Goal: Task Accomplishment & Management: Complete application form

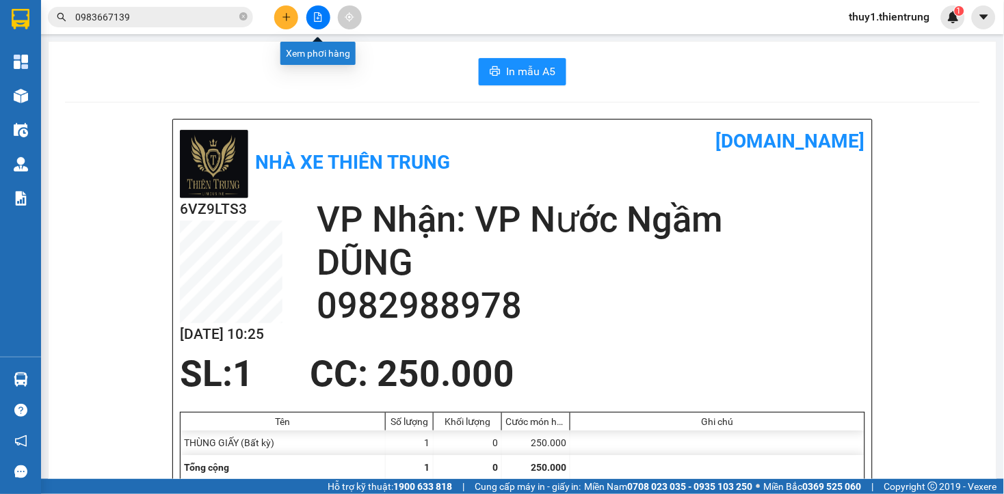
click at [315, 21] on icon "file-add" at bounding box center [318, 17] width 10 height 10
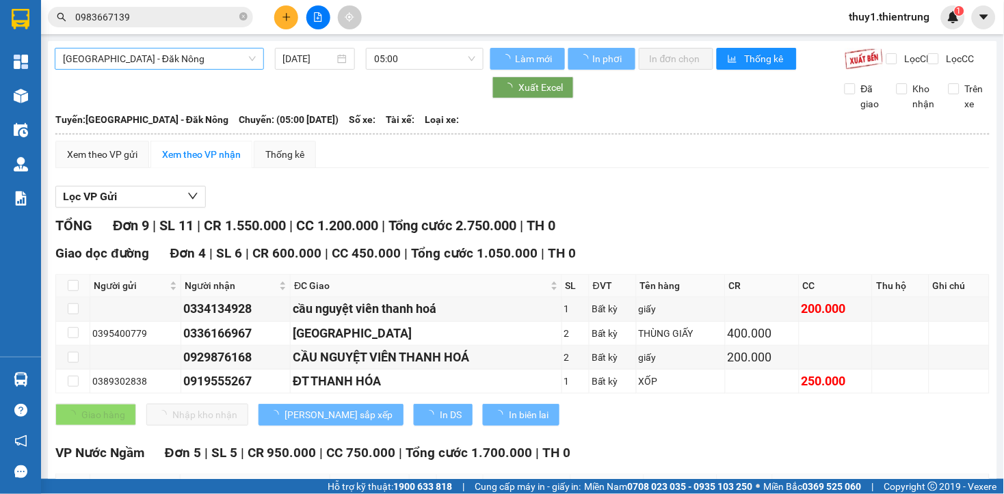
click at [118, 60] on span "[GEOGRAPHIC_DATA] - Đăk Nông" at bounding box center [159, 59] width 193 height 21
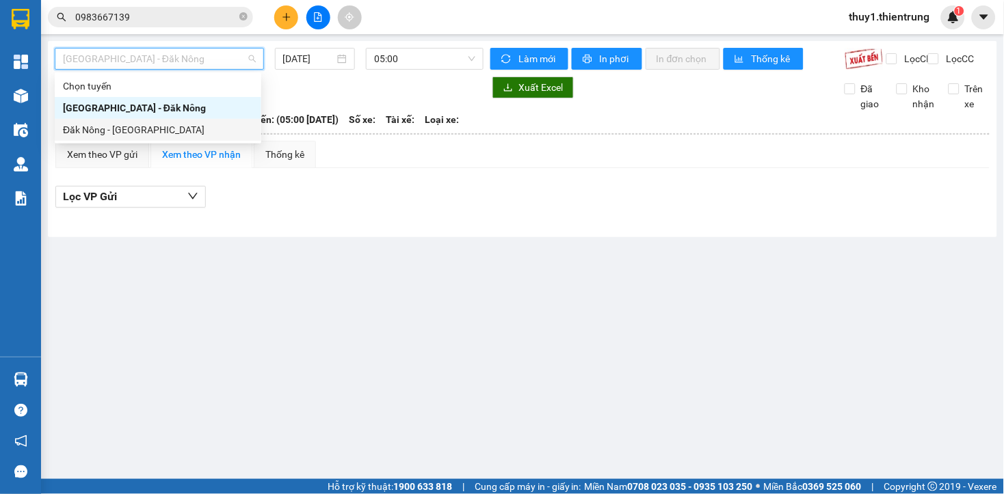
click at [138, 127] on div "Đăk Nông - [GEOGRAPHIC_DATA]" at bounding box center [158, 129] width 190 height 15
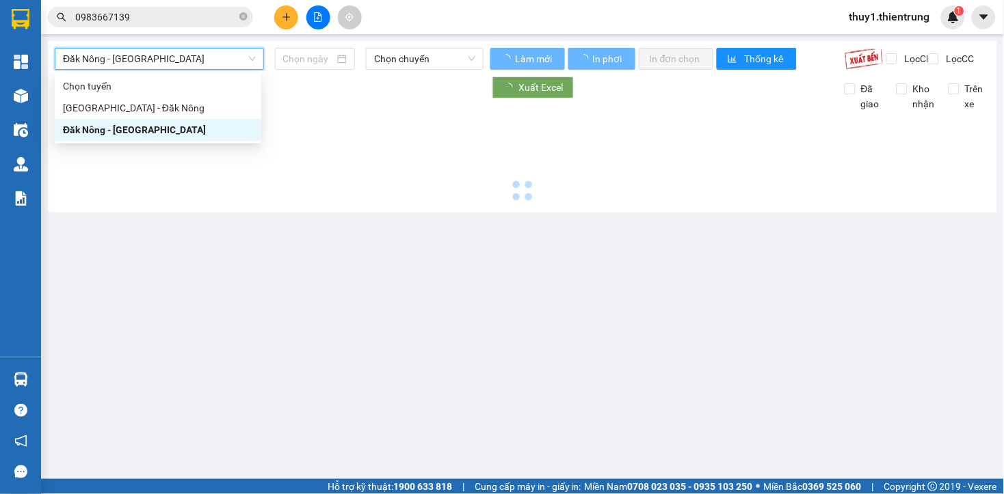
type input "[DATE]"
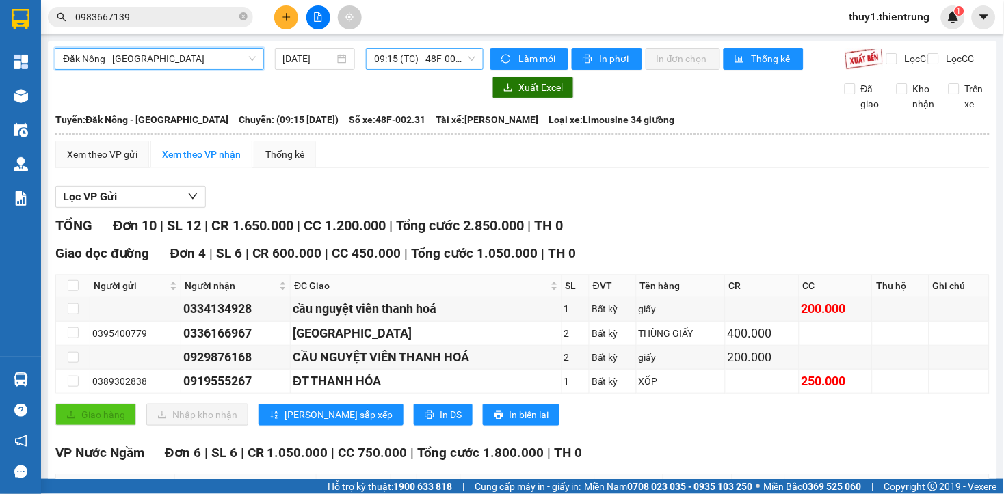
click at [436, 52] on span "09:15 (TC) - 48F-002.31" at bounding box center [424, 59] width 101 height 21
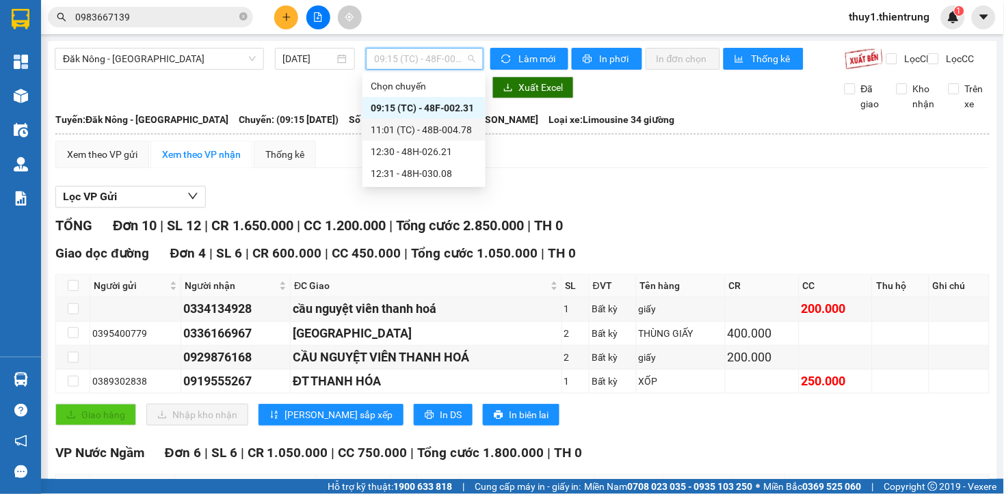
click at [448, 127] on div "11:01 (TC) - 48B-004.78" at bounding box center [424, 129] width 107 height 15
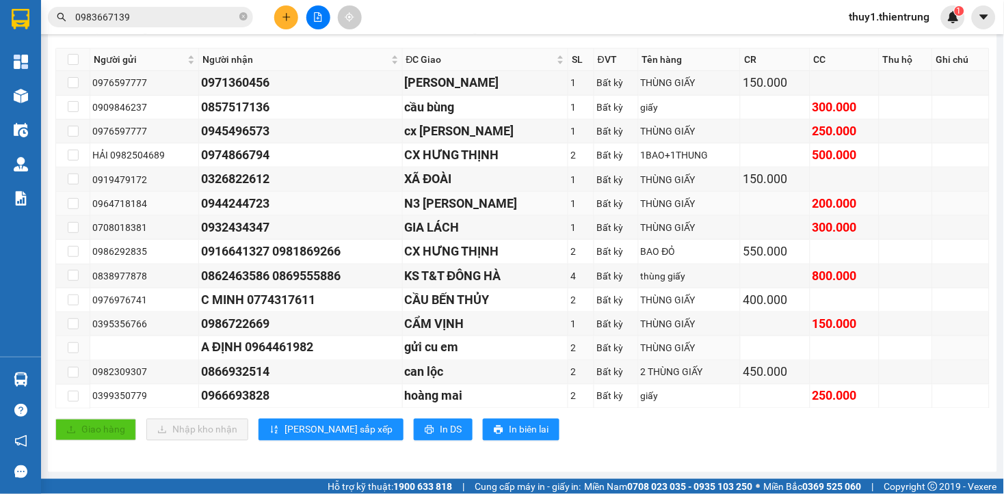
scroll to position [152, 0]
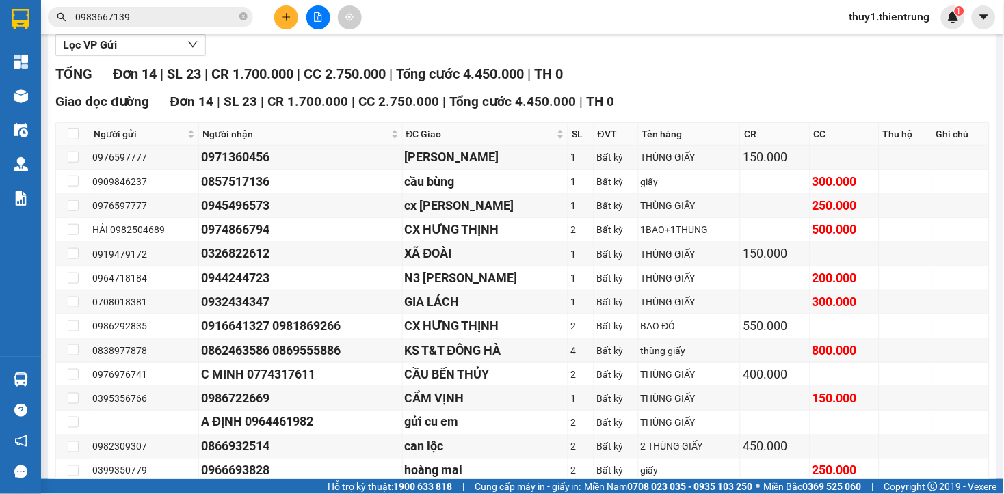
click at [691, 85] on div "TỔNG Đơn 14 | SL 23 | CR 1.700.000 | CC 2.750.000 | Tổng cước 4.450.000 | TH 0" at bounding box center [522, 74] width 934 height 21
drag, startPoint x: 454, startPoint y: 144, endPoint x: 291, endPoint y: 313, distance: 235.0
click at [454, 142] on span "ĐC Giao" at bounding box center [480, 134] width 148 height 15
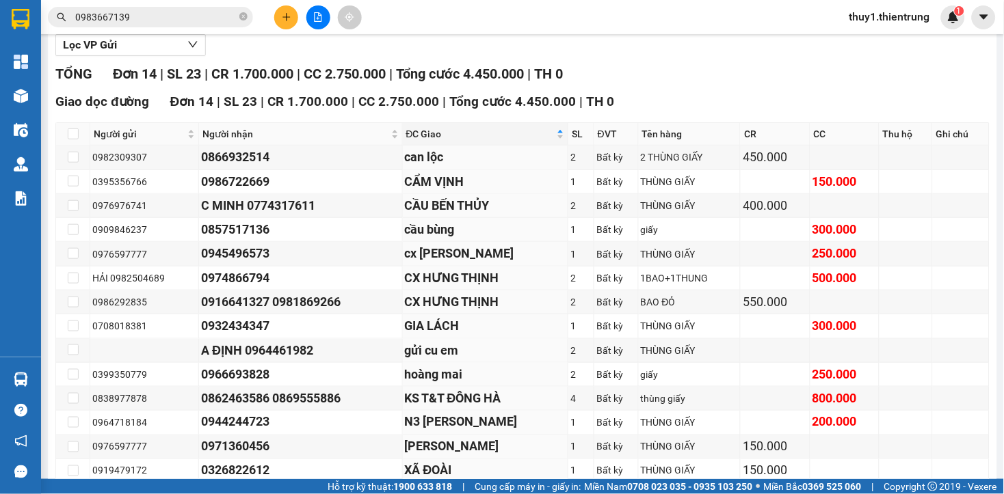
click at [502, 57] on div "Lọc VP Gửi" at bounding box center [522, 45] width 934 height 23
drag, startPoint x: 655, startPoint y: 99, endPoint x: 470, endPoint y: 23, distance: 199.6
click at [652, 99] on div "TỔNG Đơn 14 | SL 23 | CR 1.700.000 | CC 2.750.000 | Tổng cước 4.450.000 | TH 0 …" at bounding box center [522, 298] width 934 height 469
click at [280, 16] on button at bounding box center [286, 17] width 24 height 24
click at [336, 53] on div "Tạo đơn hàng" at bounding box center [339, 51] width 59 height 15
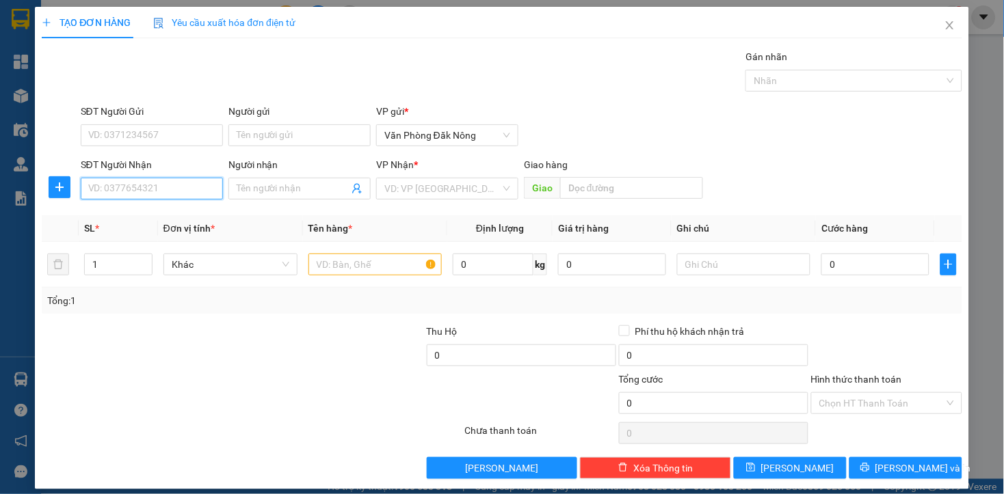
click at [181, 190] on input "SĐT Người Nhận" at bounding box center [152, 189] width 142 height 22
click at [122, 209] on div "0829761158" at bounding box center [150, 216] width 124 height 15
type input "0829761158"
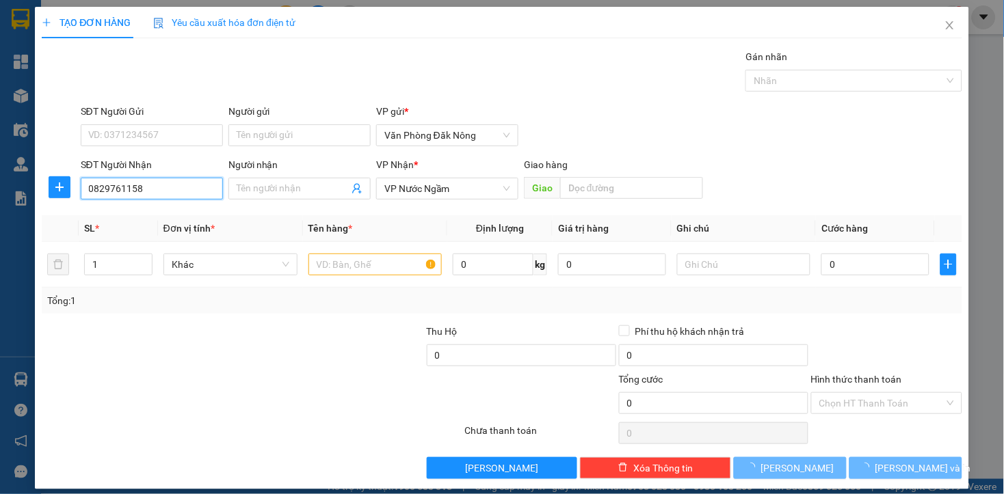
type input "350.000"
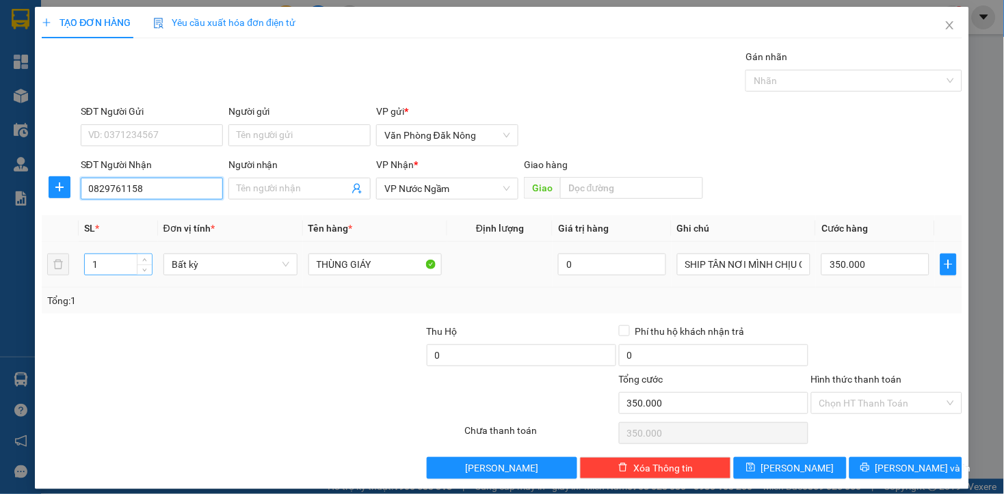
type input "0829761158"
click at [114, 258] on input "1" at bounding box center [118, 264] width 67 height 21
click at [117, 258] on input "1" at bounding box center [118, 264] width 67 height 21
click at [118, 261] on input "1" at bounding box center [118, 264] width 67 height 21
click at [120, 260] on input "1" at bounding box center [118, 264] width 67 height 21
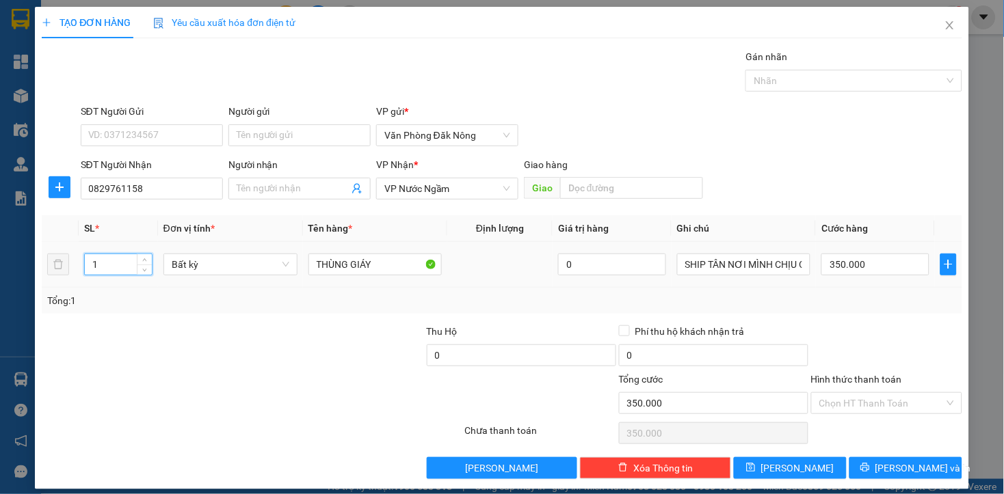
click at [94, 261] on input "1" at bounding box center [118, 264] width 67 height 21
type input "2"
click at [242, 384] on div at bounding box center [174, 396] width 269 height 48
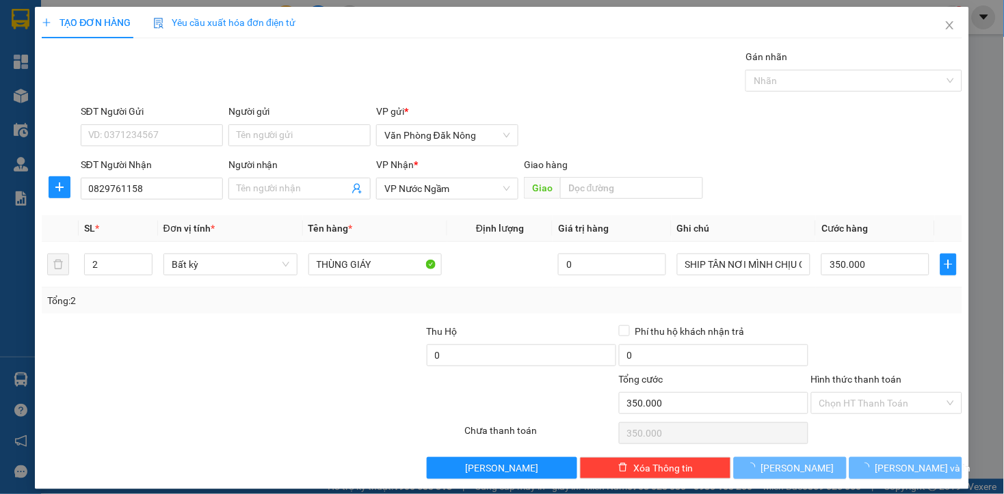
type input "0"
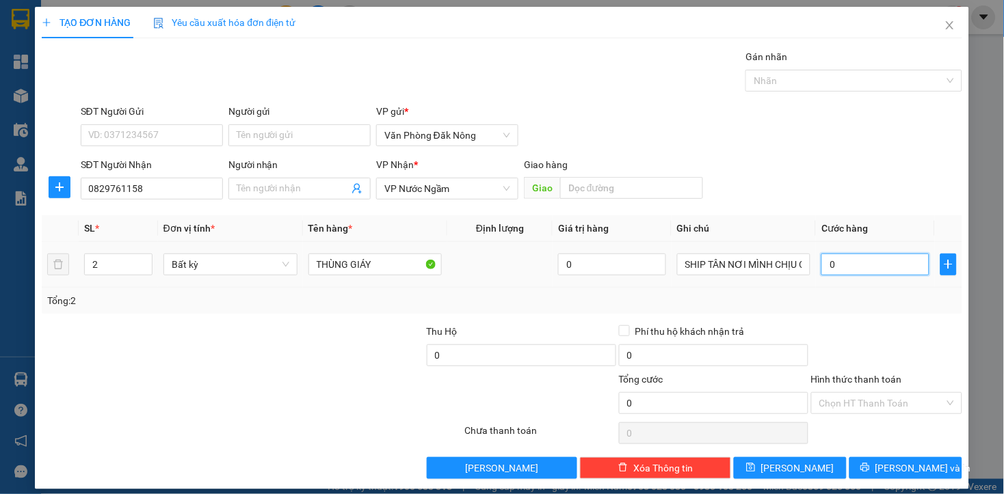
click at [826, 263] on input "0" at bounding box center [874, 265] width 107 height 22
click at [375, 380] on div at bounding box center [387, 396] width 154 height 48
click at [824, 263] on input "0" at bounding box center [874, 265] width 107 height 22
type input "4"
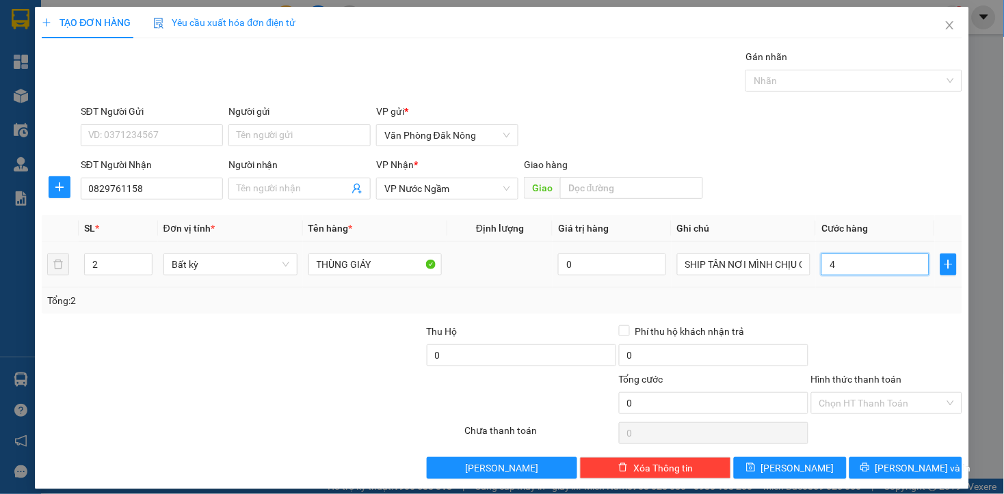
type input "4"
type input "40"
type input "400"
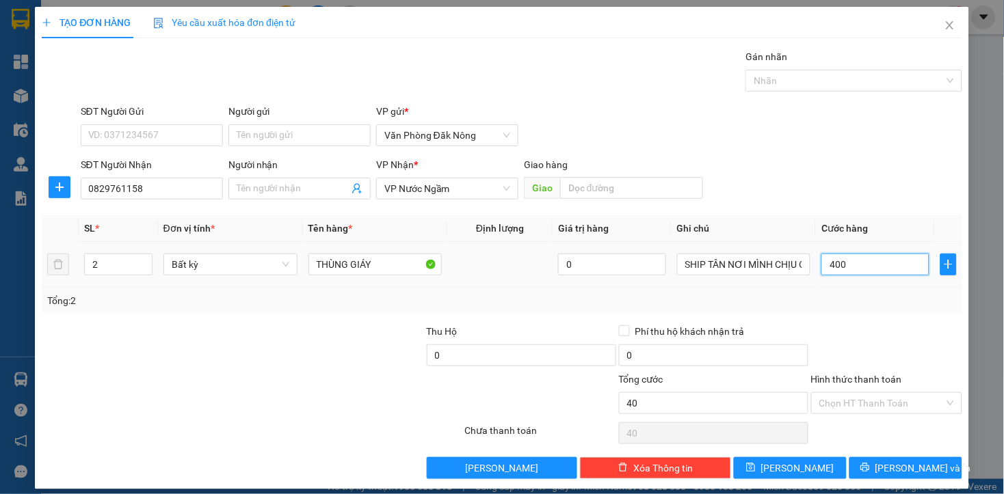
type input "400"
type input "4.000"
type input "40.000"
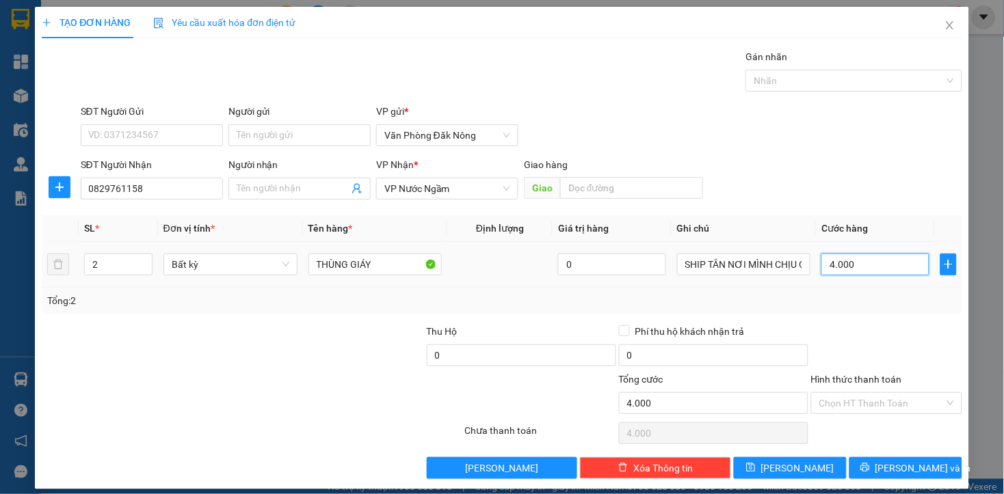
type input "40.000"
type input "400.000"
click at [865, 261] on input "400.000" at bounding box center [874, 265] width 107 height 22
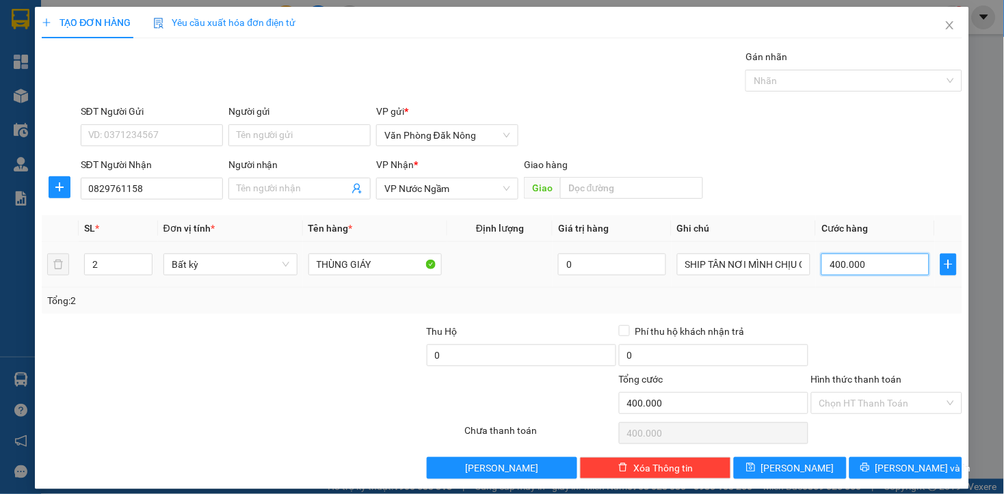
click at [865, 261] on input "400.000" at bounding box center [874, 265] width 107 height 22
type input "6"
type input "60"
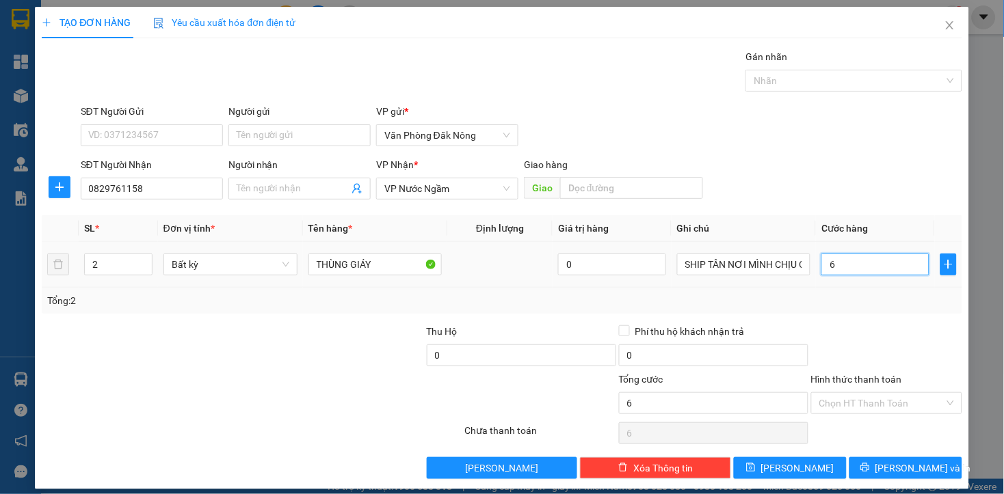
type input "60"
type input "600"
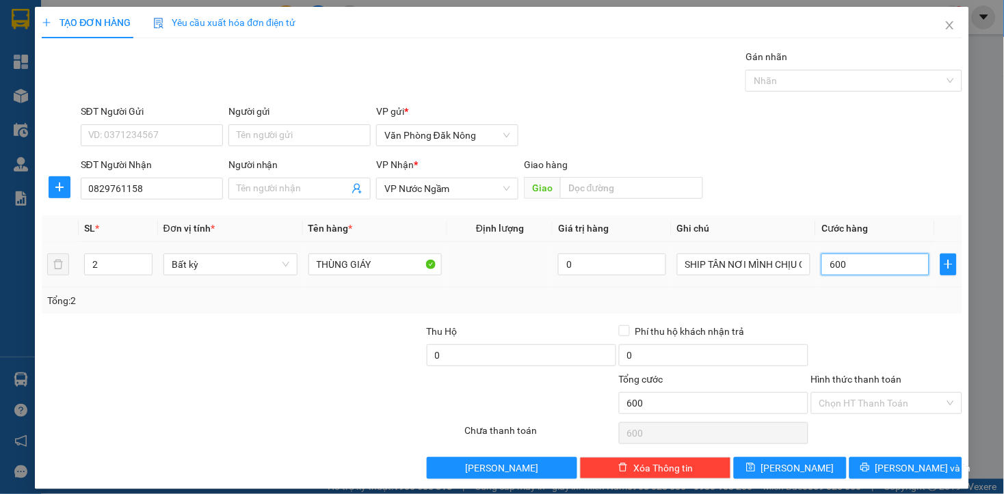
type input "6.000"
type input "60.000"
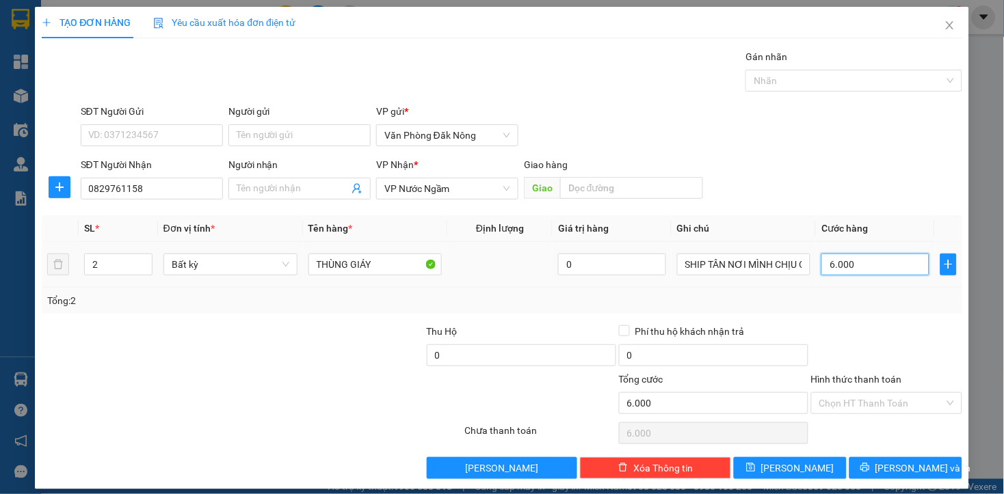
type input "60.000"
type input "600.000"
click at [352, 373] on div at bounding box center [387, 396] width 154 height 48
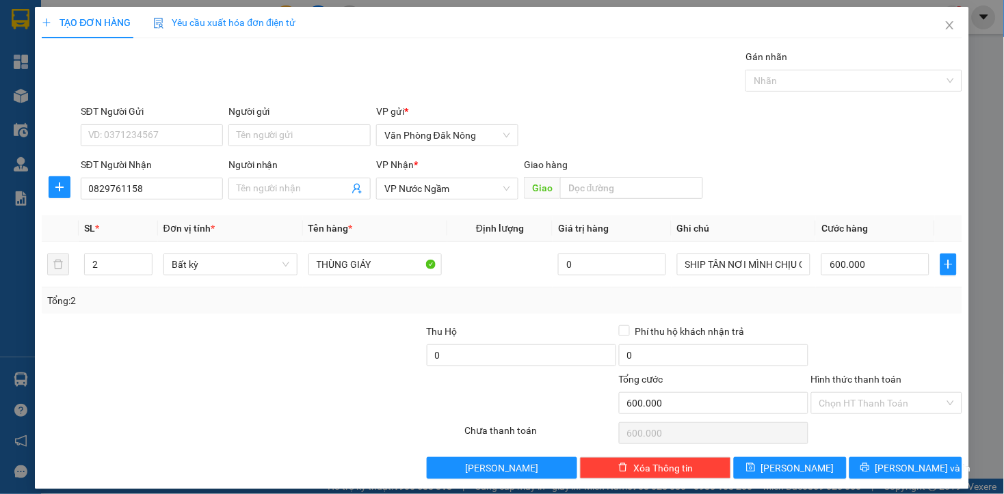
click at [626, 31] on div "TẠO ĐƠN HÀNG Yêu cầu xuất hóa đơn điện tử" at bounding box center [502, 22] width 920 height 31
click at [862, 341] on div at bounding box center [887, 348] width 154 height 48
click at [830, 402] on input "Hình thức thanh toán" at bounding box center [881, 403] width 125 height 21
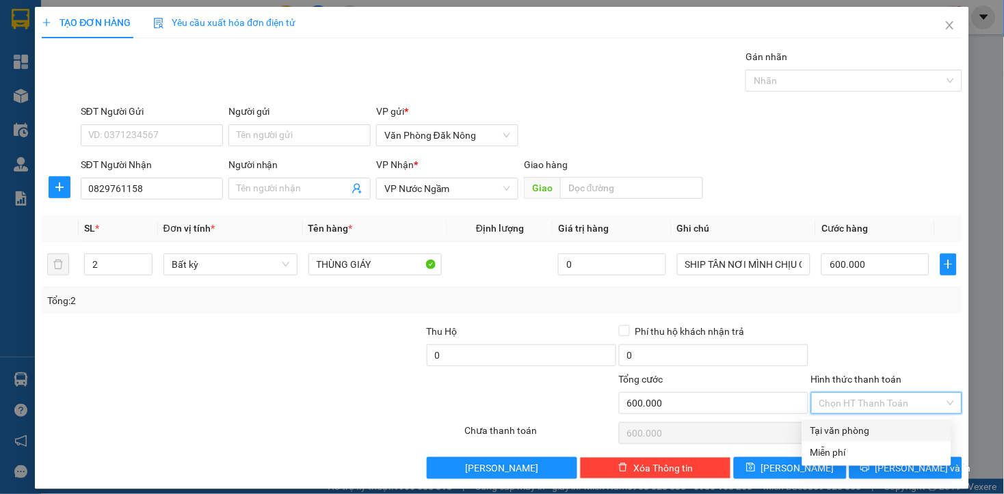
click at [832, 428] on div "Tại văn phòng" at bounding box center [876, 430] width 133 height 15
type input "0"
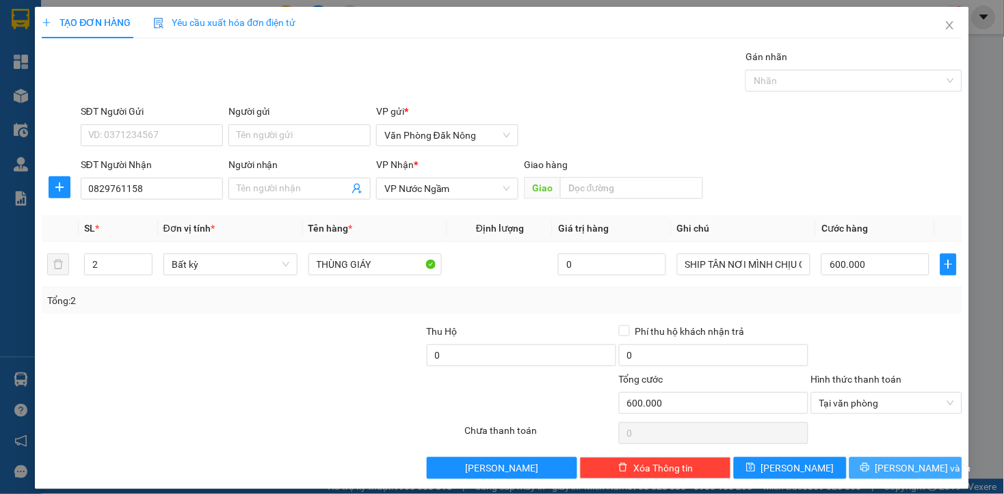
click at [883, 467] on span "[PERSON_NAME] và In" at bounding box center [923, 468] width 96 height 15
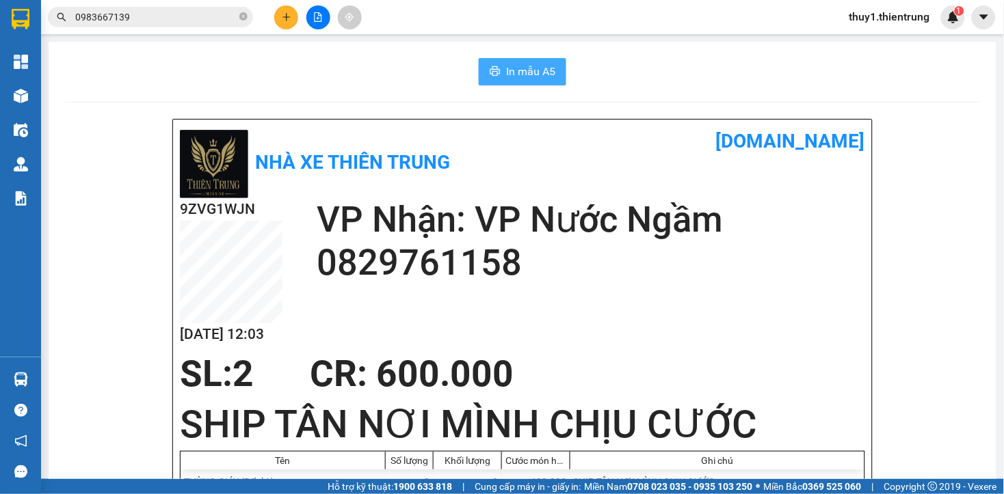
click at [515, 66] on span "In mẫu A5" at bounding box center [530, 71] width 49 height 17
click at [286, 17] on icon "plus" at bounding box center [286, 16] width 8 height 1
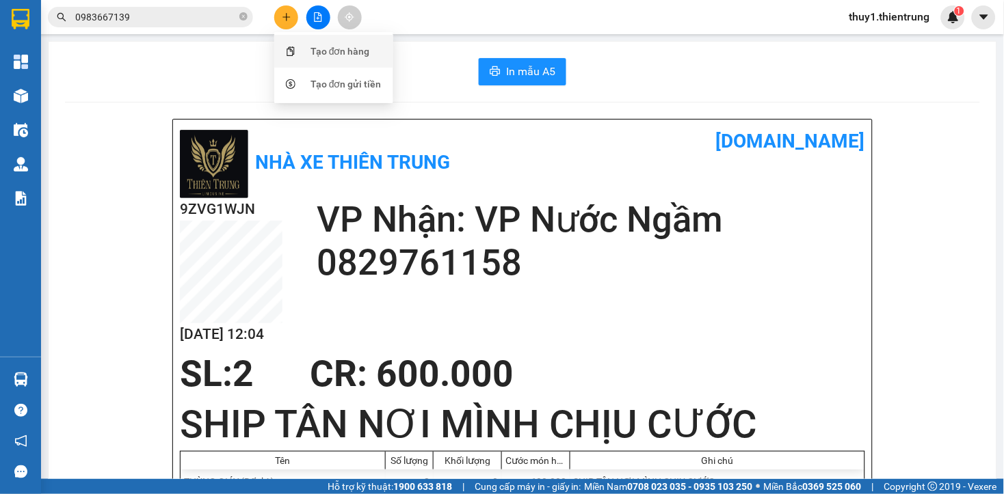
click at [356, 51] on div "Tạo đơn hàng" at bounding box center [339, 51] width 59 height 15
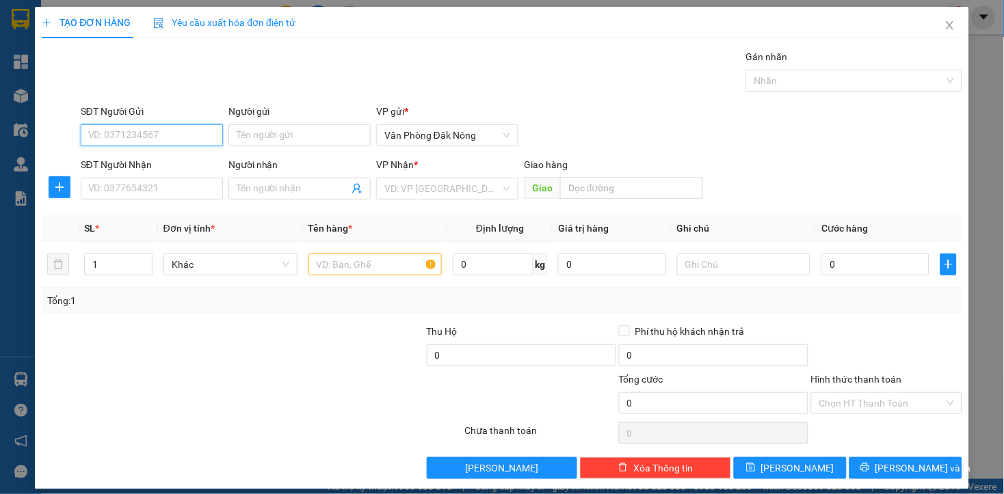
click at [185, 133] on input "SĐT Người Gửi" at bounding box center [152, 135] width 142 height 22
click at [226, 387] on div at bounding box center [174, 396] width 269 height 48
click at [174, 140] on input "SĐT Người Gửi" at bounding box center [152, 135] width 142 height 22
type input "0389075958"
drag, startPoint x: 148, startPoint y: 187, endPoint x: 162, endPoint y: 190, distance: 14.6
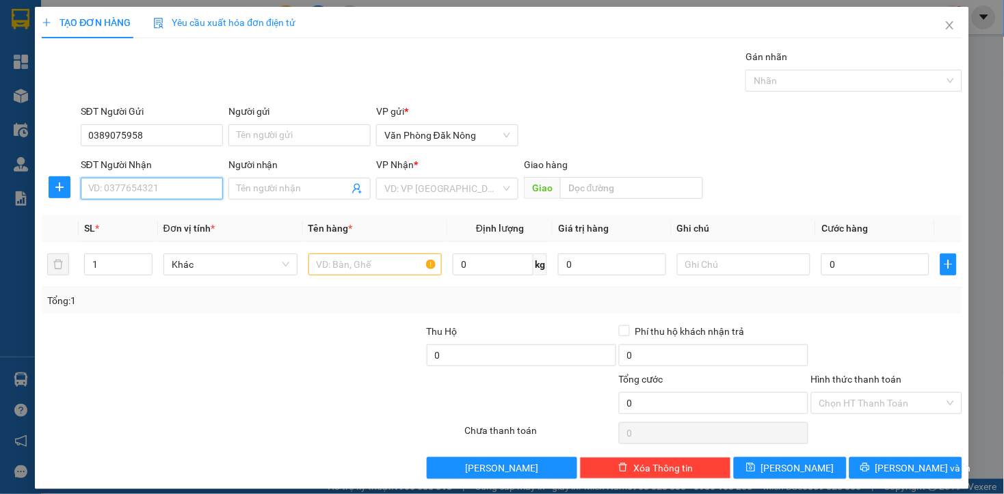
click at [149, 187] on input "SĐT Người Nhận" at bounding box center [152, 189] width 142 height 22
type input "0345552546"
click at [442, 190] on input "search" at bounding box center [442, 188] width 116 height 21
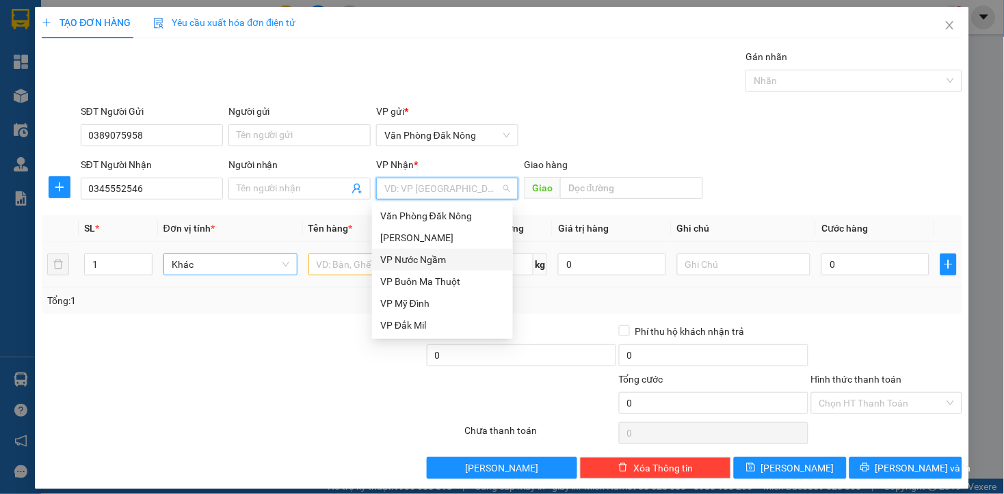
drag, startPoint x: 422, startPoint y: 262, endPoint x: 265, endPoint y: 275, distance: 157.8
click at [421, 262] on div "VP Nước Ngầm" at bounding box center [442, 259] width 124 height 15
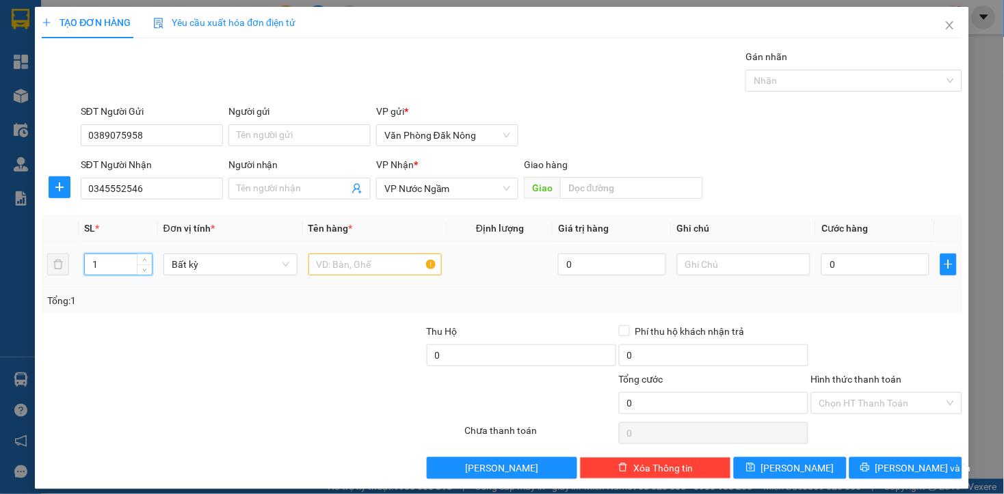
click at [111, 262] on input "1" at bounding box center [118, 264] width 67 height 21
click at [114, 263] on input "1" at bounding box center [118, 264] width 67 height 21
type input "3"
click at [349, 264] on input "text" at bounding box center [375, 265] width 134 height 22
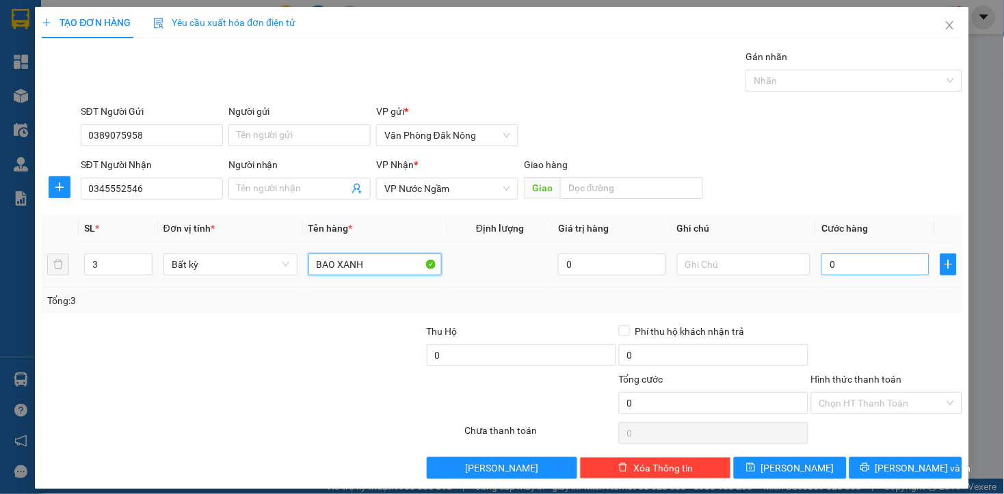
type input "BAO XANH"
click at [845, 267] on input "0" at bounding box center [874, 265] width 107 height 22
type input "9"
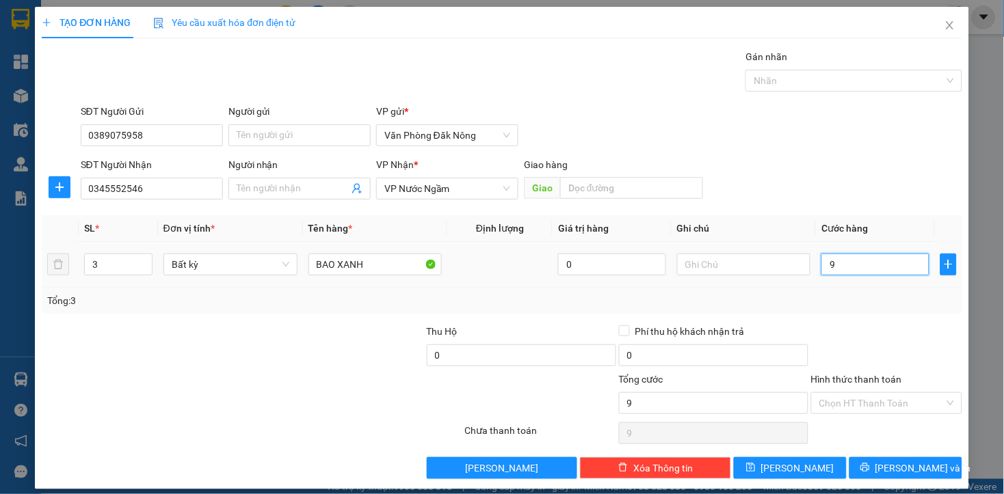
type input "90"
type input "900"
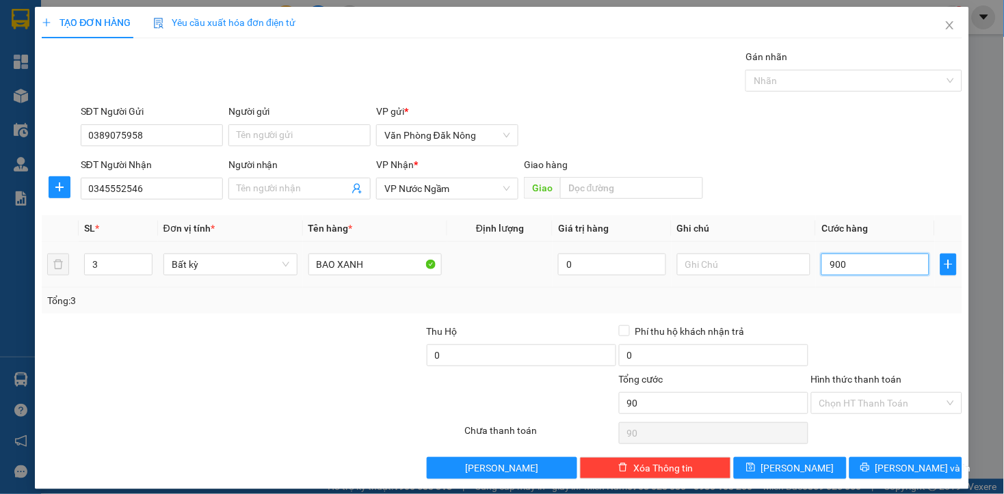
type input "900"
type input "9.000"
type input "90.000"
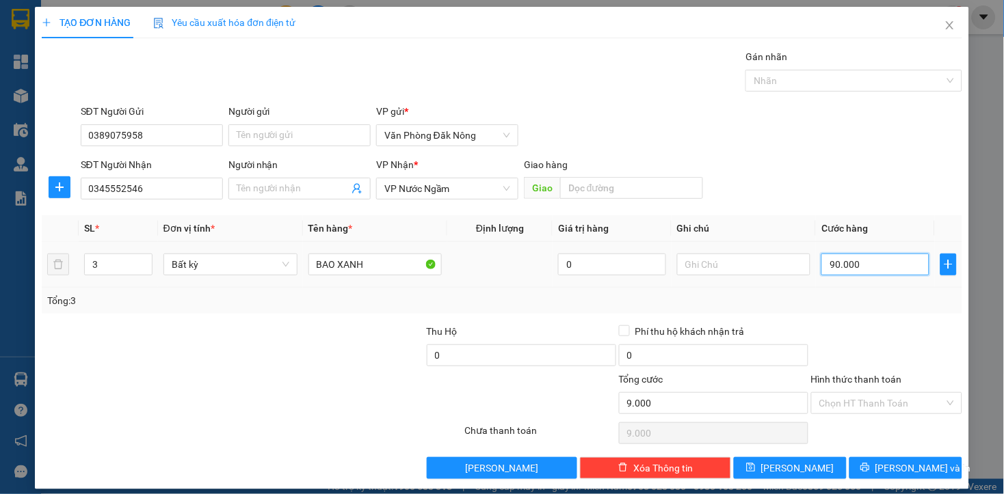
type input "90.000"
type input "900.000"
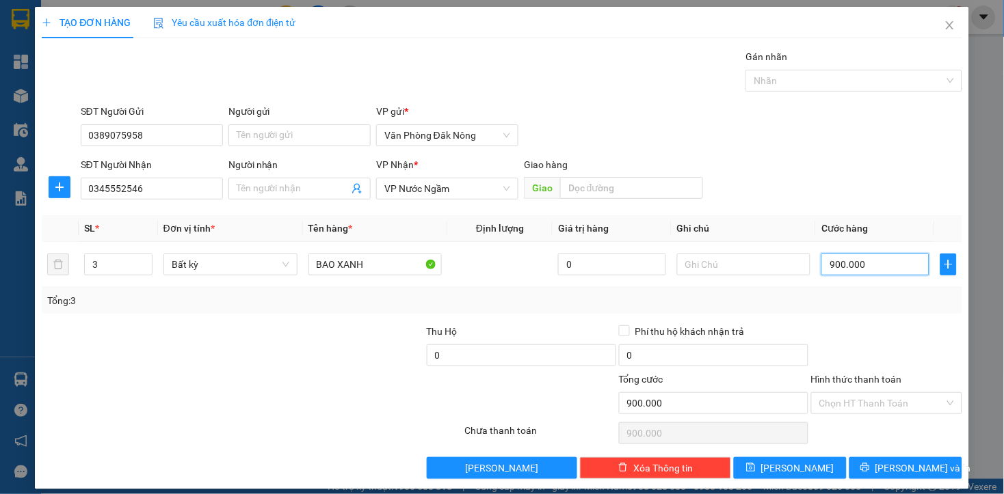
type input "900.000"
drag, startPoint x: 842, startPoint y: 319, endPoint x: 760, endPoint y: 299, distance: 84.4
click at [838, 320] on div "Transit Pickup Surcharge Ids Transit Deliver Surcharge Ids Transit Deliver Surc…" at bounding box center [502, 264] width 920 height 430
click at [587, 185] on input "text" at bounding box center [631, 188] width 143 height 22
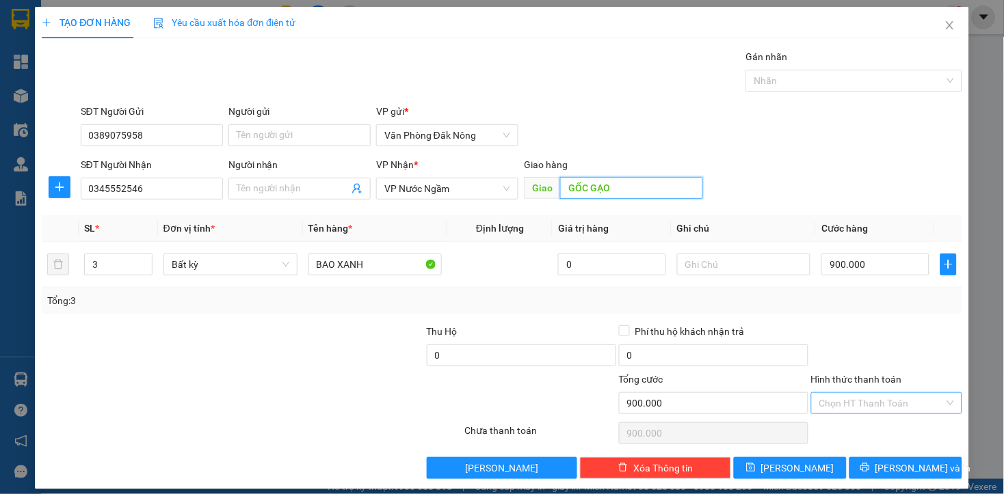
type input "GỐC GẠO"
click at [913, 401] on input "Hình thức thanh toán" at bounding box center [881, 403] width 125 height 21
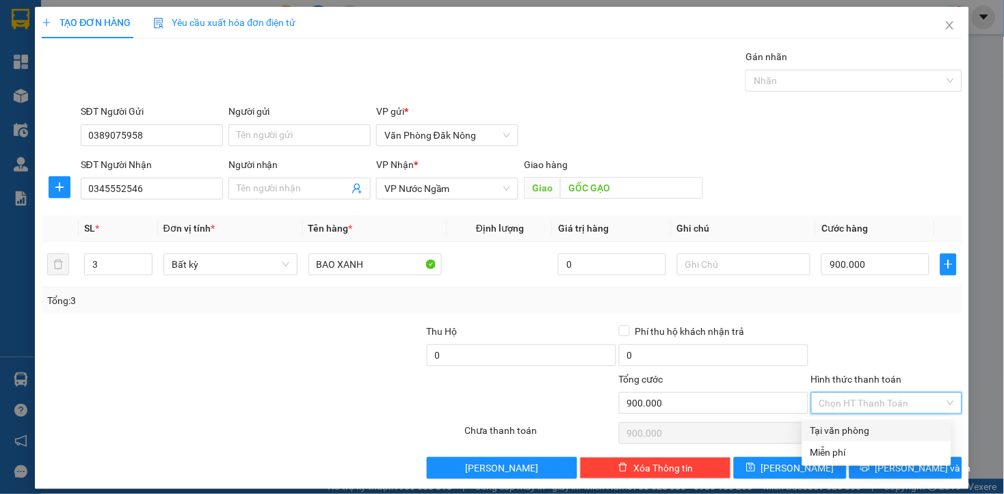
click at [873, 425] on div "Tại văn phòng" at bounding box center [876, 430] width 133 height 15
type input "0"
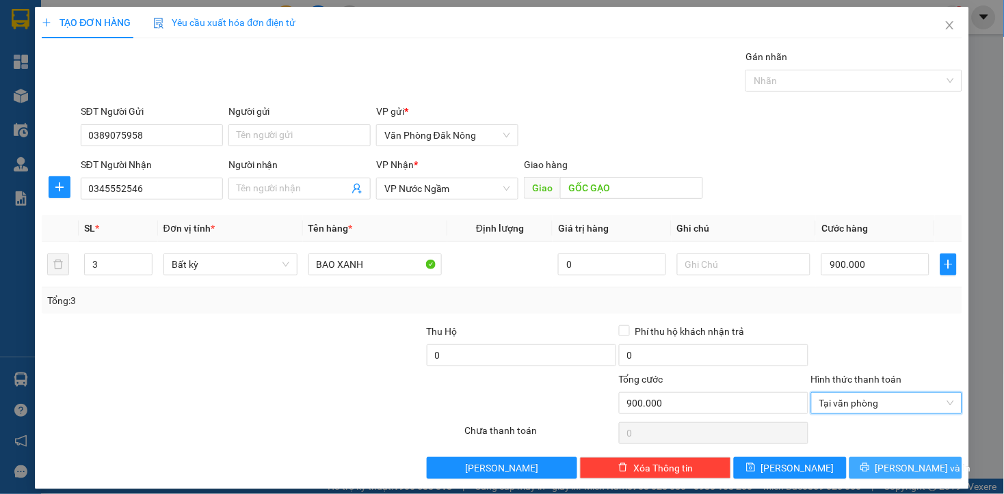
click at [879, 464] on button "[PERSON_NAME] và In" at bounding box center [905, 468] width 113 height 22
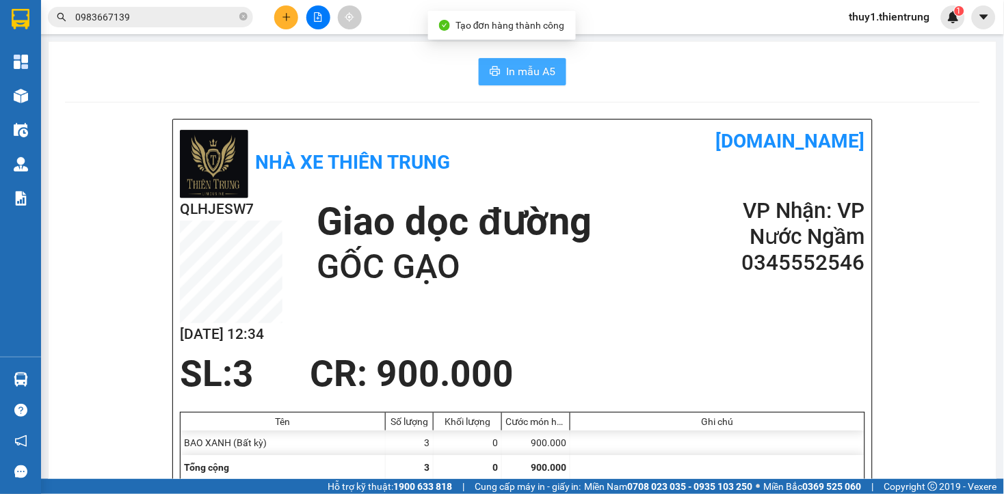
drag, startPoint x: 540, startPoint y: 66, endPoint x: 744, endPoint y: 203, distance: 245.4
click at [542, 69] on span "In mẫu A5" at bounding box center [530, 71] width 49 height 17
click at [620, 395] on div "Nhà xe Thiên Trung [DOMAIN_NAME] QLHJESW7 [DATE] 12:34 Giao dọc đường GỐC GẠO V…" at bounding box center [522, 336] width 699 height 432
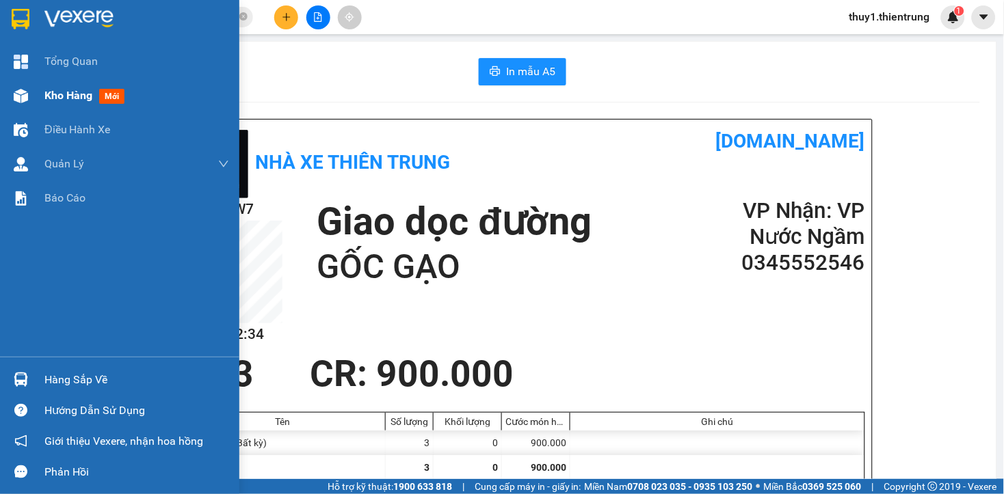
click at [23, 86] on div at bounding box center [21, 96] width 24 height 24
